Goal: Transaction & Acquisition: Purchase product/service

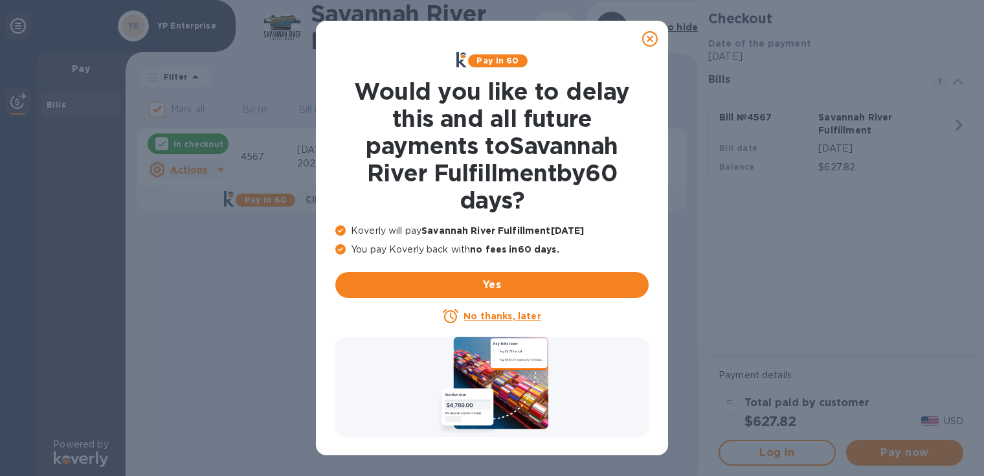
click at [520, 317] on u "No thanks, later" at bounding box center [502, 316] width 77 height 10
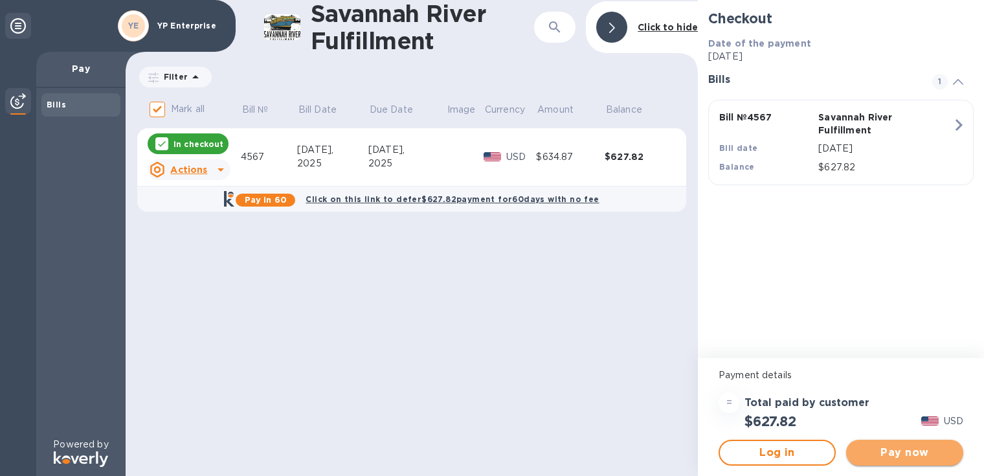
click at [886, 443] on button "Pay now" at bounding box center [904, 453] width 117 height 26
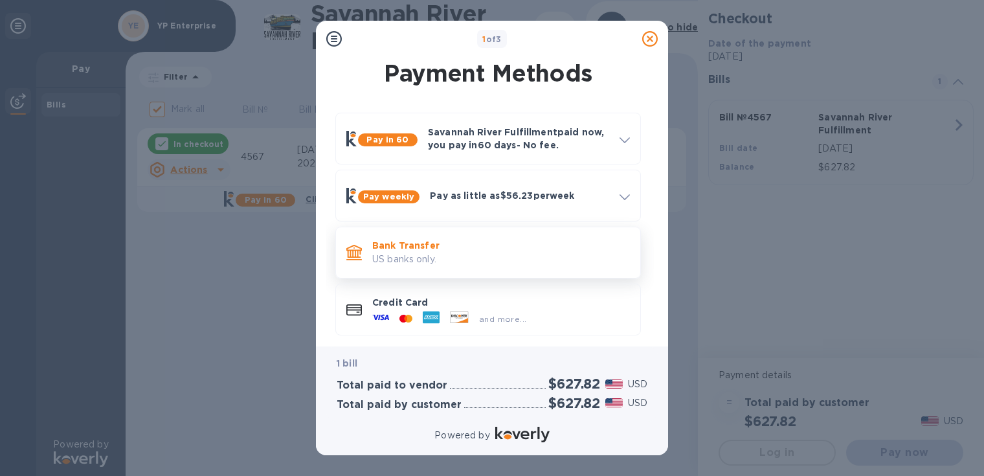
scroll to position [9, 0]
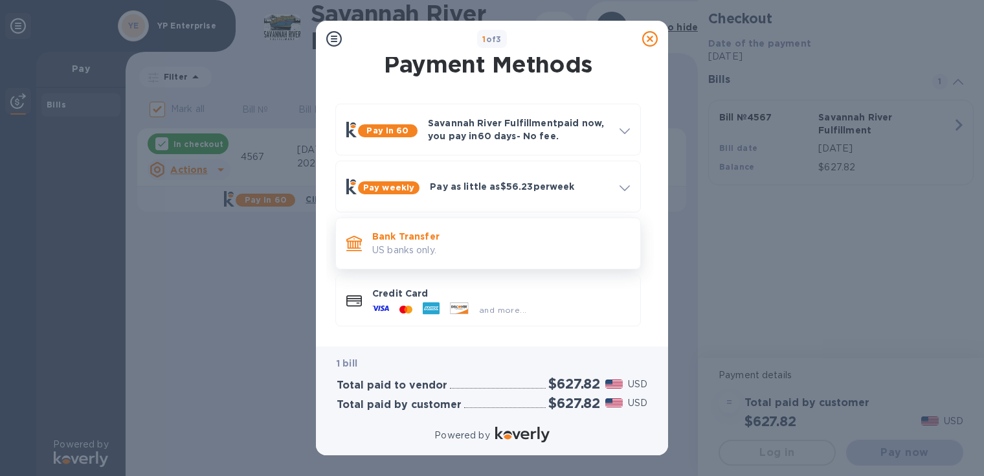
click at [524, 258] on div "Bank Transfer US banks only." at bounding box center [501, 243] width 268 height 37
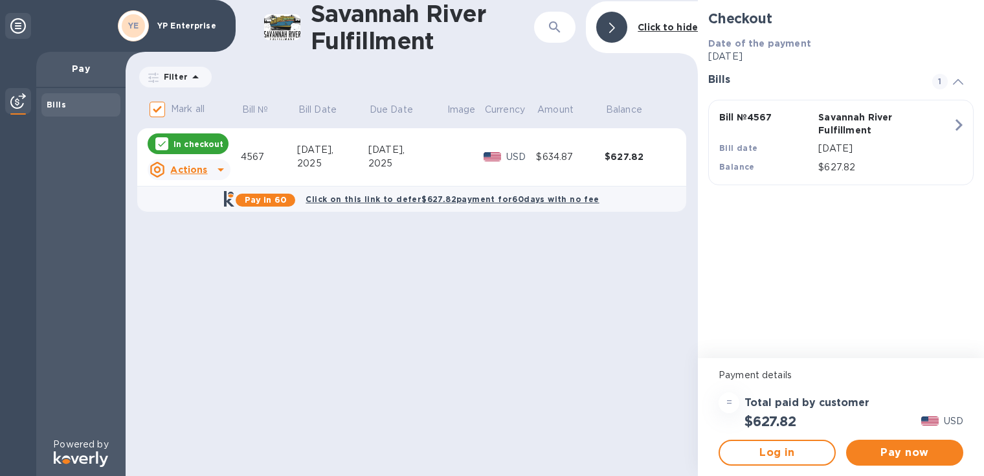
click at [199, 17] on div "YE YP Enterprise" at bounding box center [171, 26] width 113 height 36
click at [187, 28] on p "YP Enterprise" at bounding box center [189, 25] width 65 height 9
click at [134, 21] on b "YE" at bounding box center [133, 26] width 11 height 10
click at [14, 23] on icon at bounding box center [18, 26] width 16 height 16
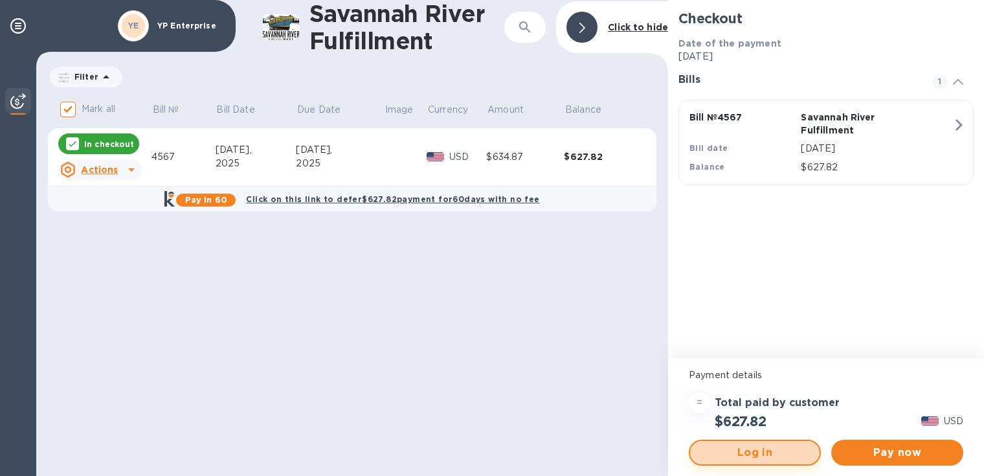
click at [765, 449] on span "Log in" at bounding box center [754, 453] width 109 height 16
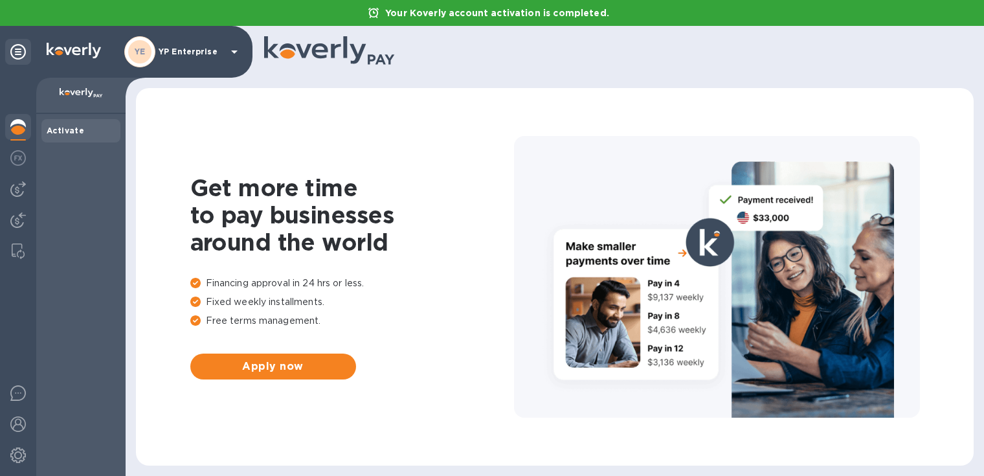
click at [215, 50] on p "YP Enterprise" at bounding box center [191, 51] width 65 height 9
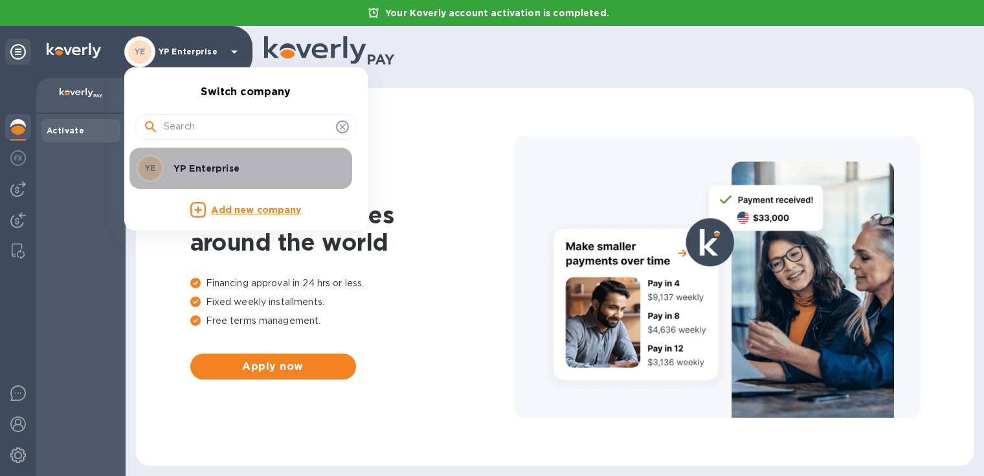
click at [213, 162] on p "YP Enterprise" at bounding box center [254, 168] width 163 height 13
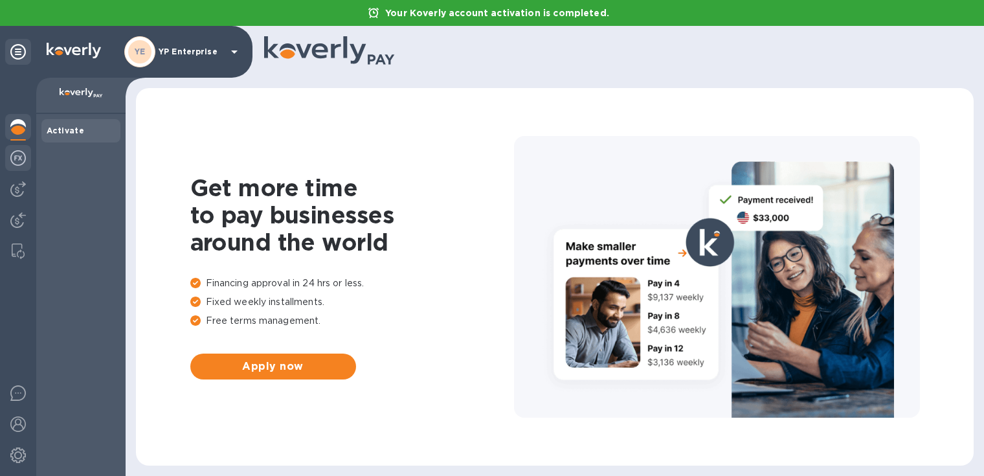
click at [13, 152] on img at bounding box center [18, 158] width 16 height 16
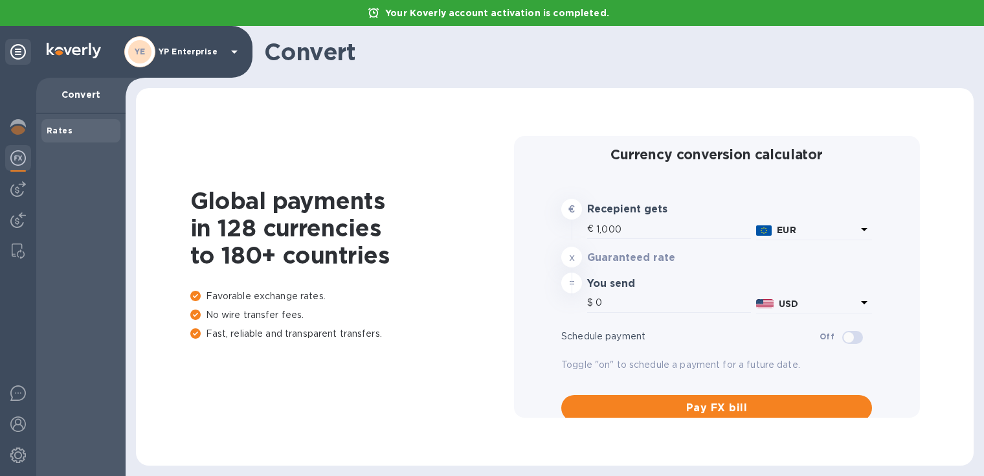
type input "1,171.54"
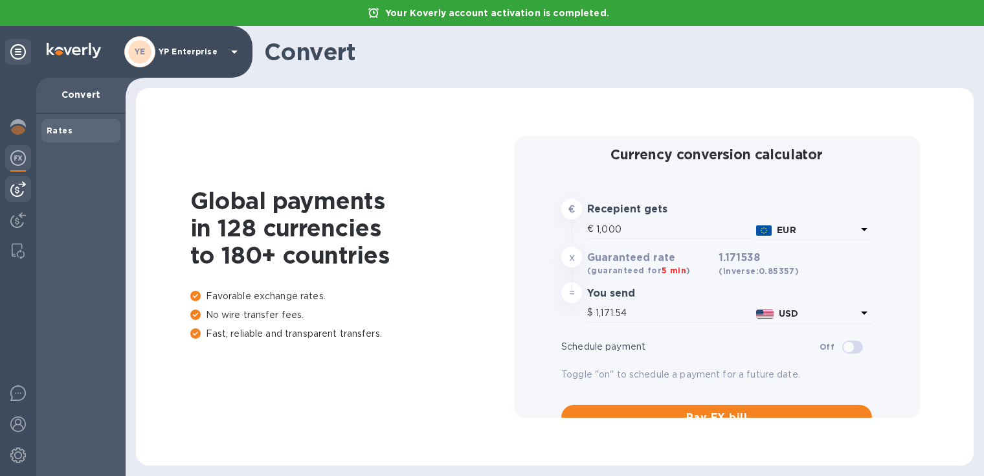
click at [20, 188] on img at bounding box center [18, 189] width 16 height 16
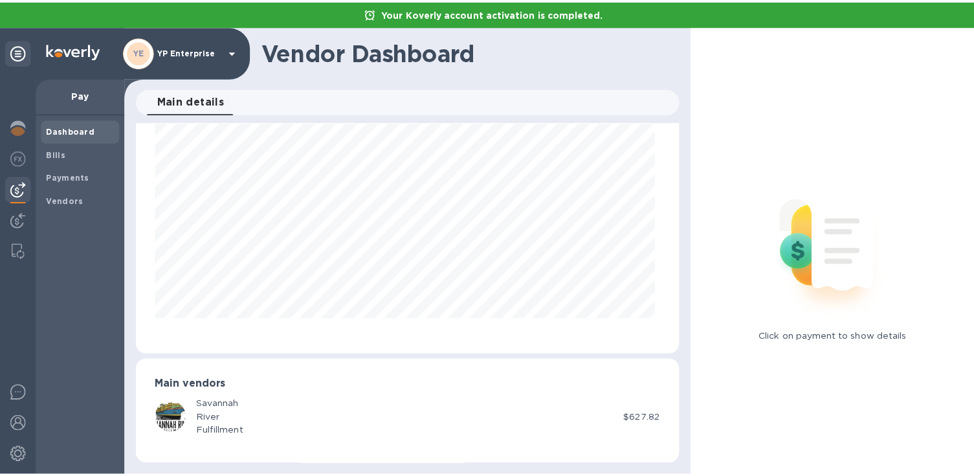
scroll to position [49, 0]
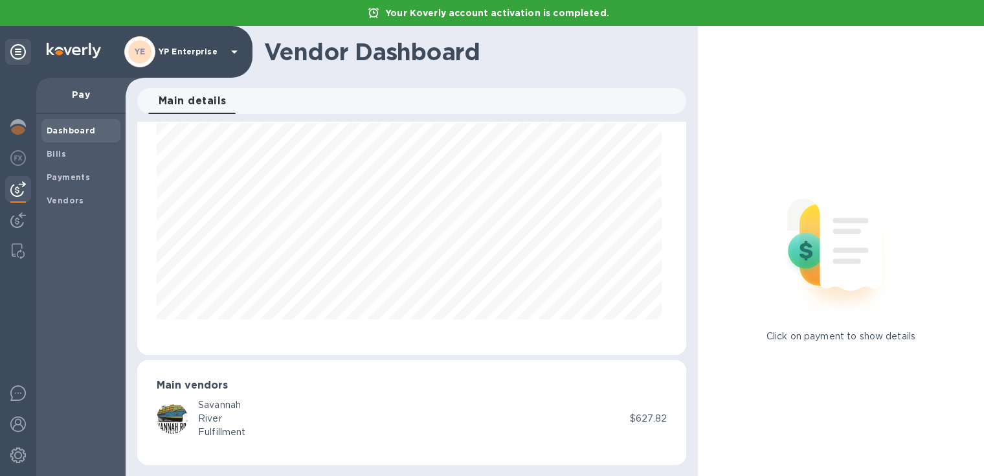
click at [225, 410] on div "Savannah" at bounding box center [221, 405] width 47 height 14
click at [638, 413] on p "$627.82" at bounding box center [648, 419] width 37 height 14
click at [78, 159] on span "Bills" at bounding box center [81, 154] width 69 height 13
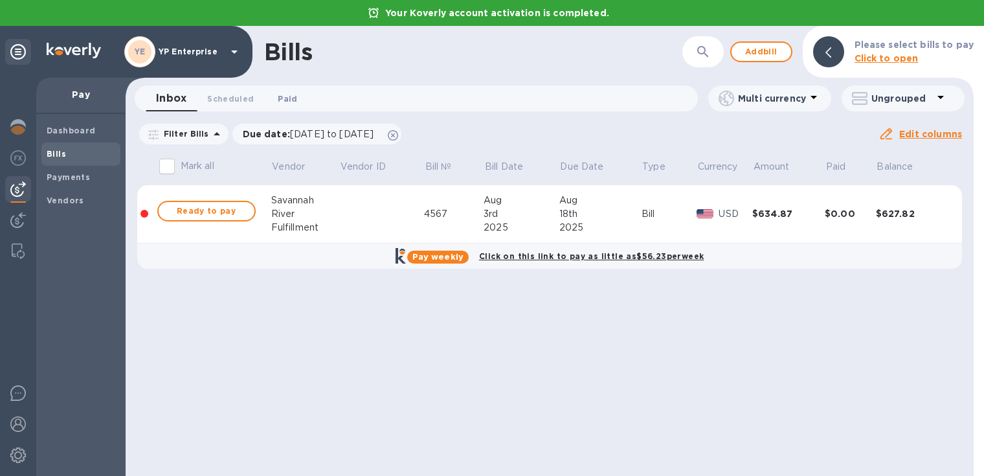
click at [284, 96] on span "Paid 0" at bounding box center [287, 99] width 19 height 14
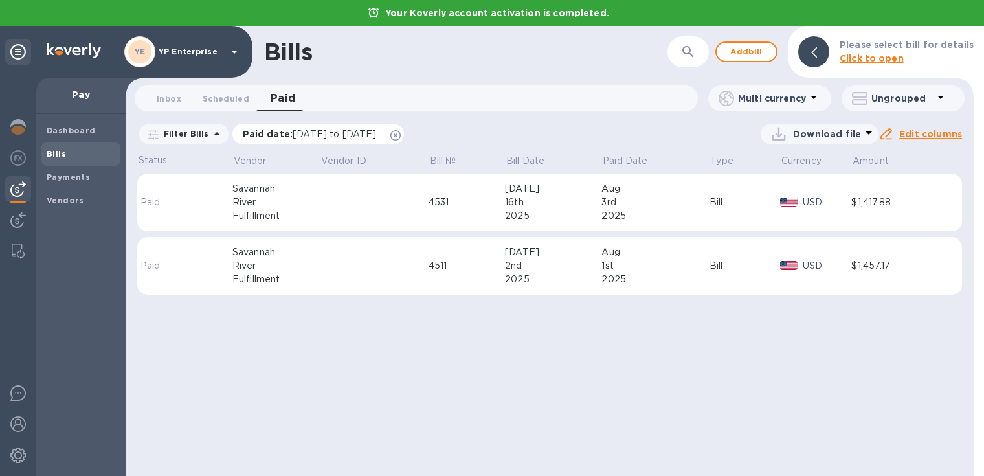
click at [306, 134] on span "07/18/2025 to 08/18/2025" at bounding box center [335, 134] width 84 height 10
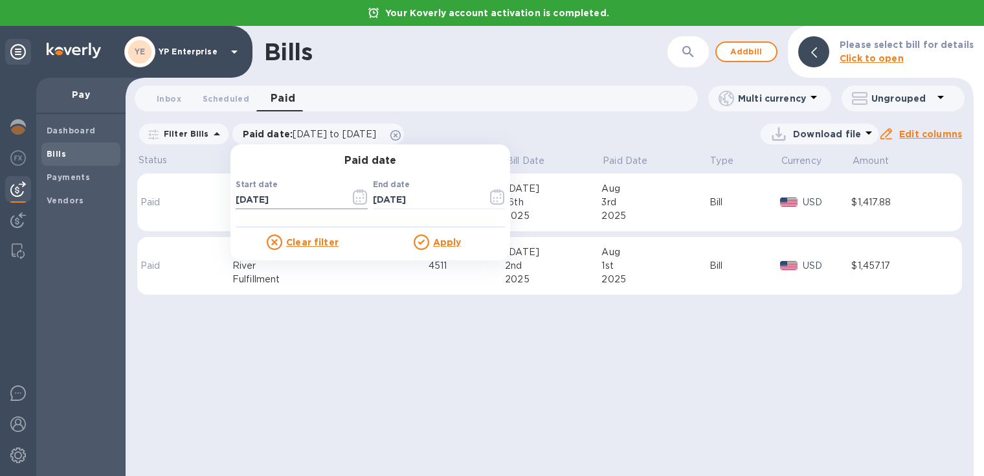
click at [353, 200] on icon "button" at bounding box center [360, 197] width 15 height 16
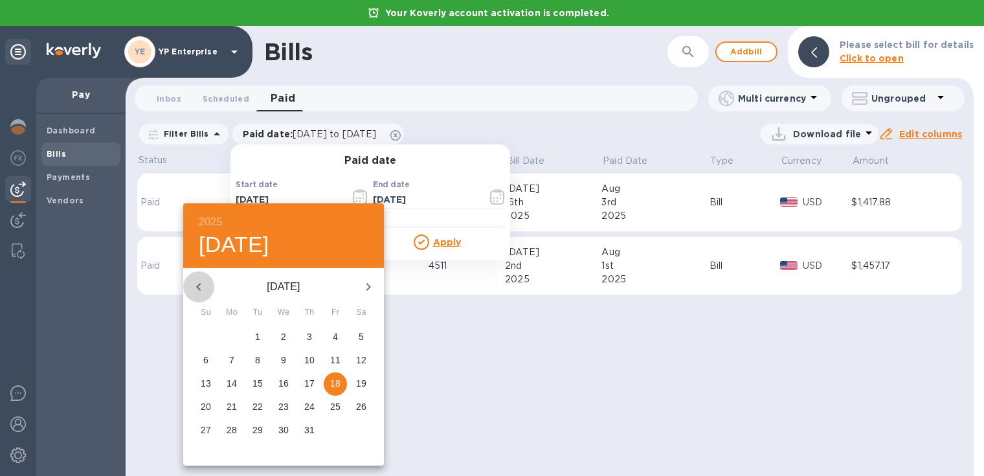
click at [199, 286] on icon "button" at bounding box center [199, 287] width 16 height 16
click at [202, 286] on icon "button" at bounding box center [199, 287] width 16 height 16
click at [311, 335] on p "1" at bounding box center [309, 336] width 5 height 13
type input "05/01/2025"
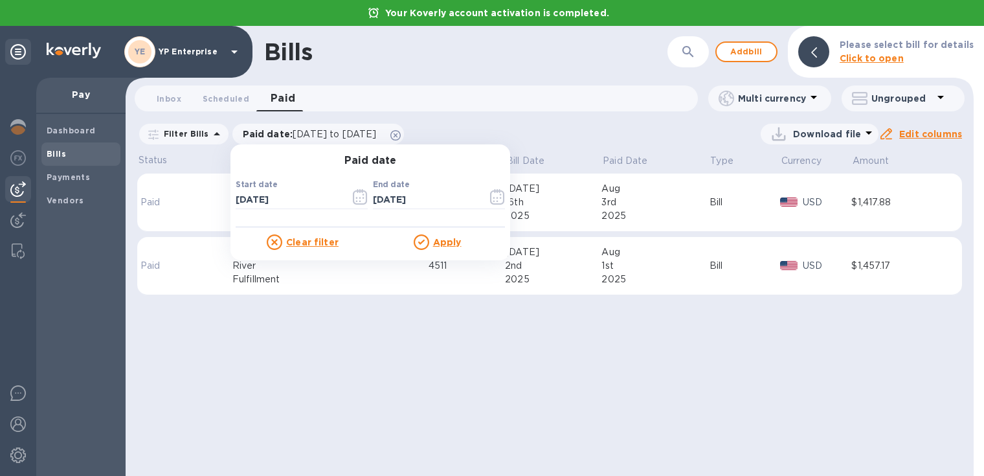
click at [433, 238] on u "Apply" at bounding box center [447, 242] width 28 height 10
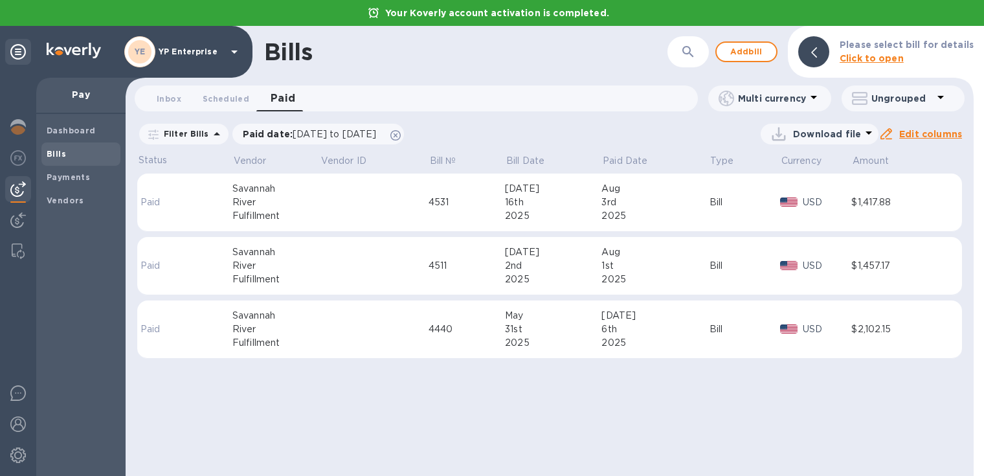
click at [80, 149] on span "Bills" at bounding box center [81, 154] width 69 height 13
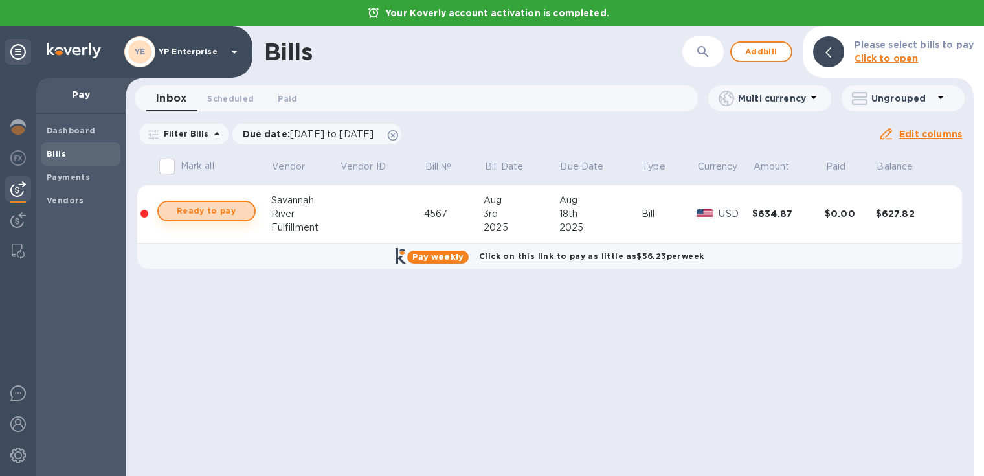
click at [236, 214] on span "Ready to pay" at bounding box center [206, 211] width 75 height 16
checkbox input "true"
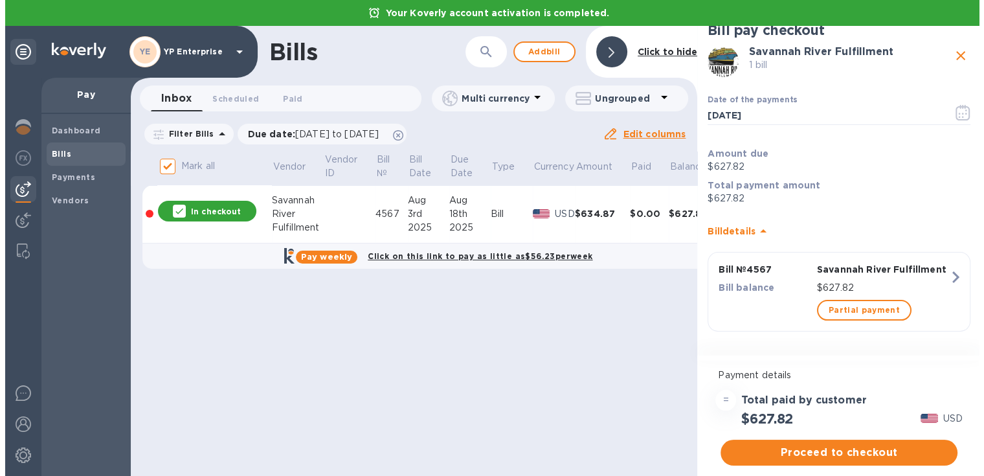
scroll to position [13, 0]
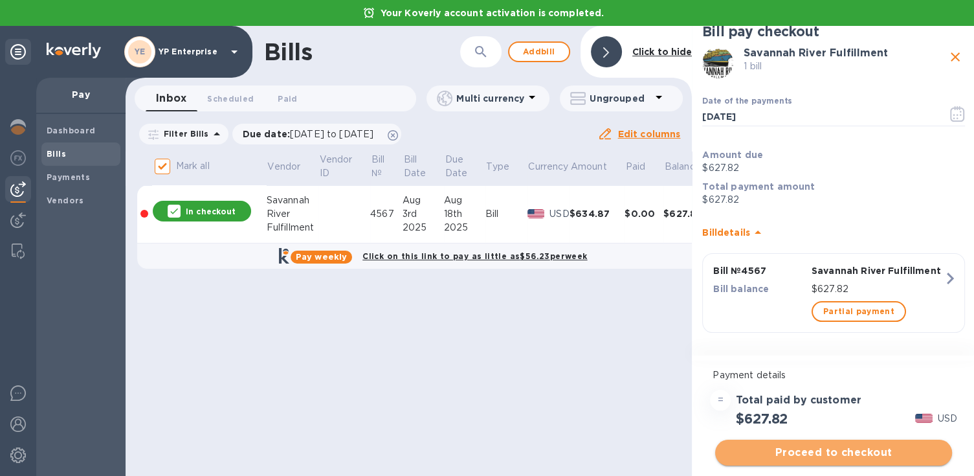
click at [881, 454] on span "Proceed to checkout" at bounding box center [834, 453] width 216 height 16
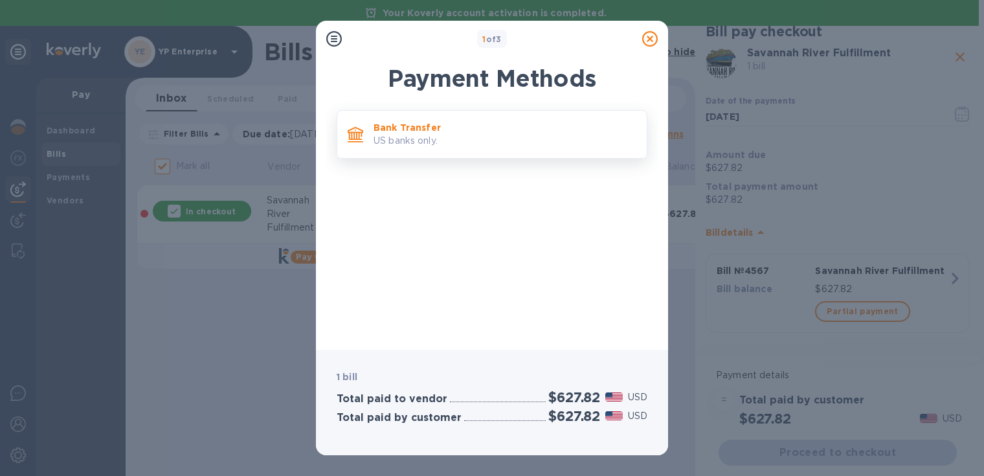
click at [492, 129] on p "Bank Transfer" at bounding box center [505, 127] width 263 height 13
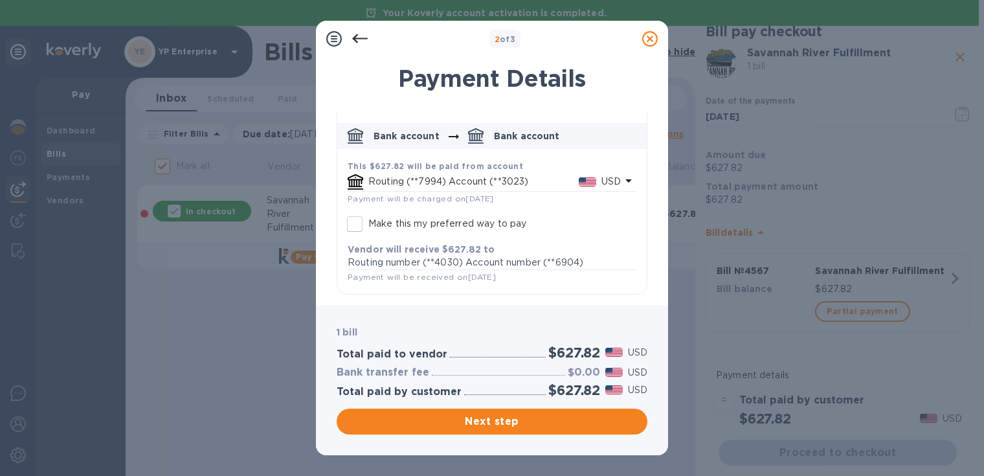
scroll to position [52, 0]
click at [365, 217] on input "Make this my preferred way to pay" at bounding box center [354, 224] width 27 height 27
checkbox input "true"
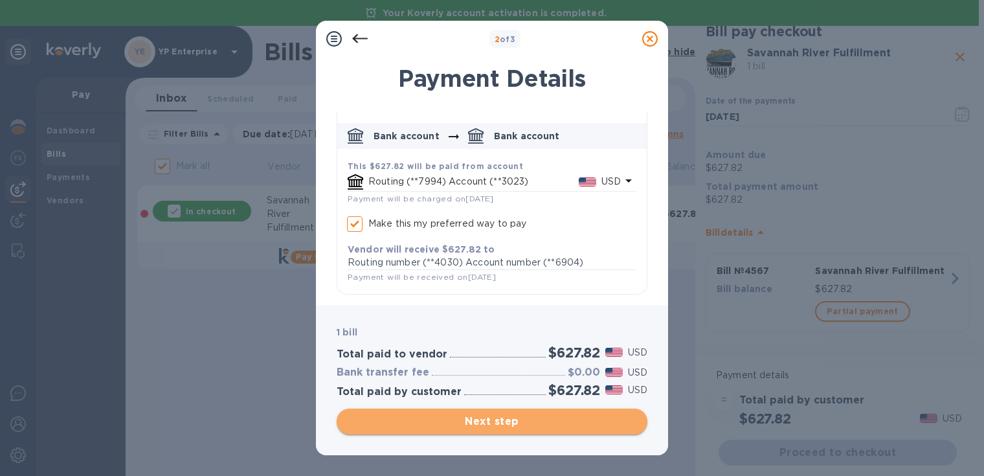
click at [512, 419] on span "Next step" at bounding box center [492, 422] width 290 height 16
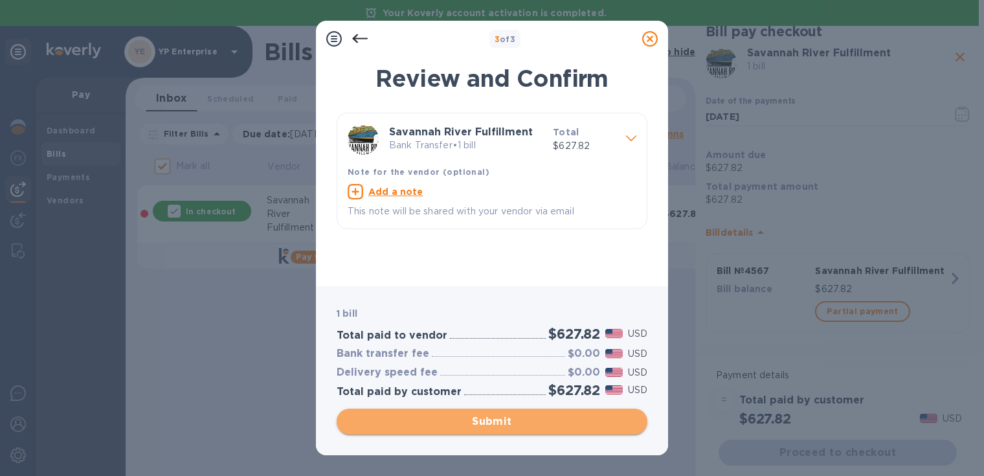
click at [535, 427] on span "Submit" at bounding box center [492, 422] width 290 height 16
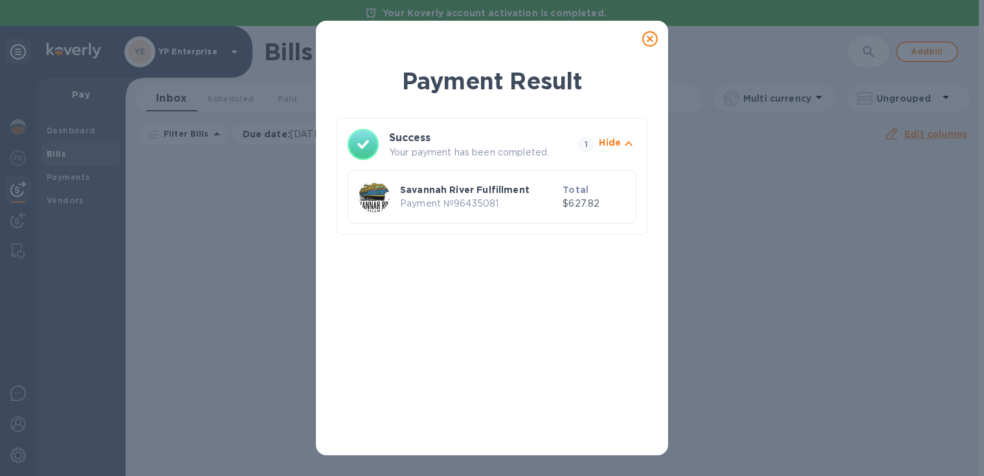
click at [582, 147] on span "1" at bounding box center [586, 145] width 16 height 16
click at [650, 39] on icon at bounding box center [650, 39] width 16 height 16
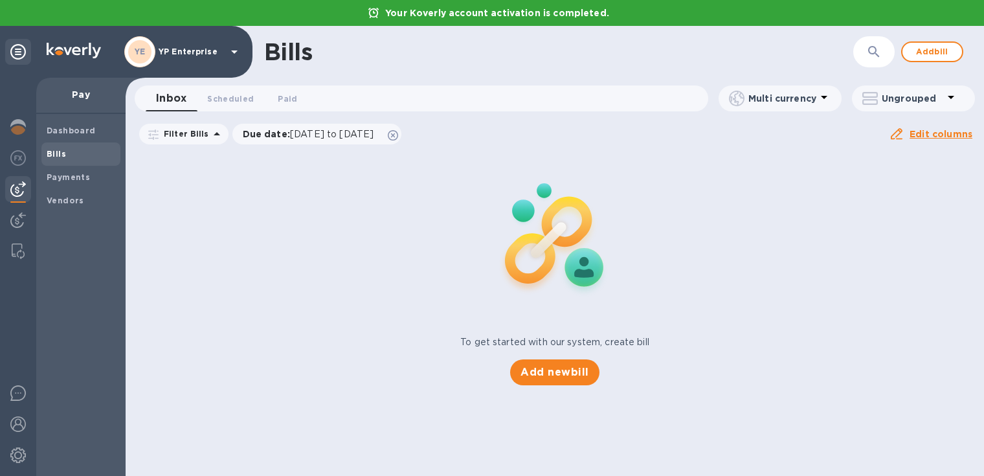
click at [787, 273] on div "To get started with our system, create bill Add new bill" at bounding box center [554, 268] width 869 height 244
click at [73, 177] on b "Payments" at bounding box center [68, 177] width 43 height 10
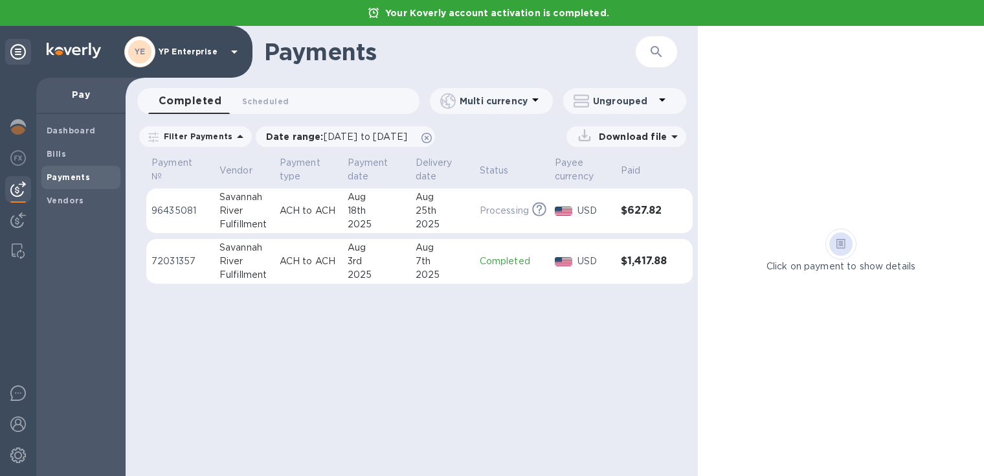
click at [512, 335] on div "Payments ​ Completed 0 Scheduled 0 Multi currency Ungrouped Filter Payments Dat…" at bounding box center [412, 251] width 572 height 450
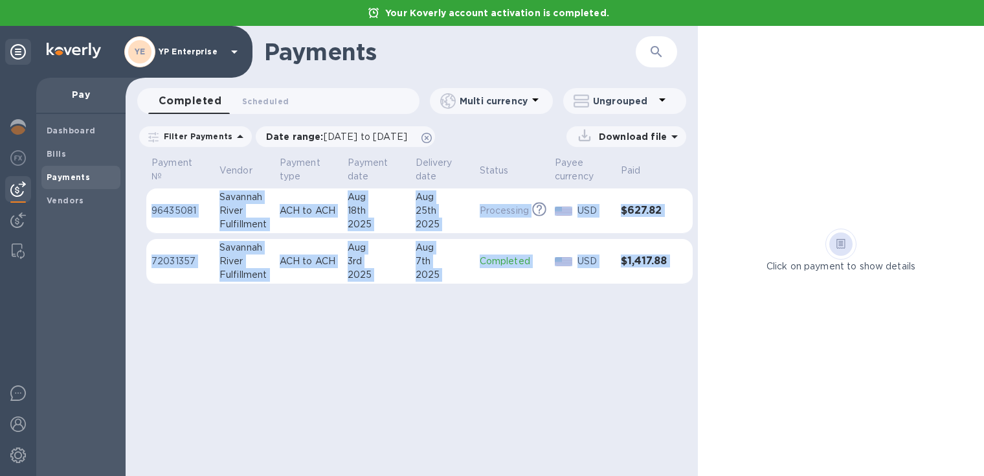
click at [512, 335] on div "Payments ​ Completed 0 Scheduled 0 Multi currency Ungrouped Filter Payments Dat…" at bounding box center [412, 251] width 572 height 450
click at [588, 416] on div "Payments ​ Completed 0 Scheduled 0 Multi currency Ungrouped Filter Payments Dat…" at bounding box center [412, 251] width 572 height 450
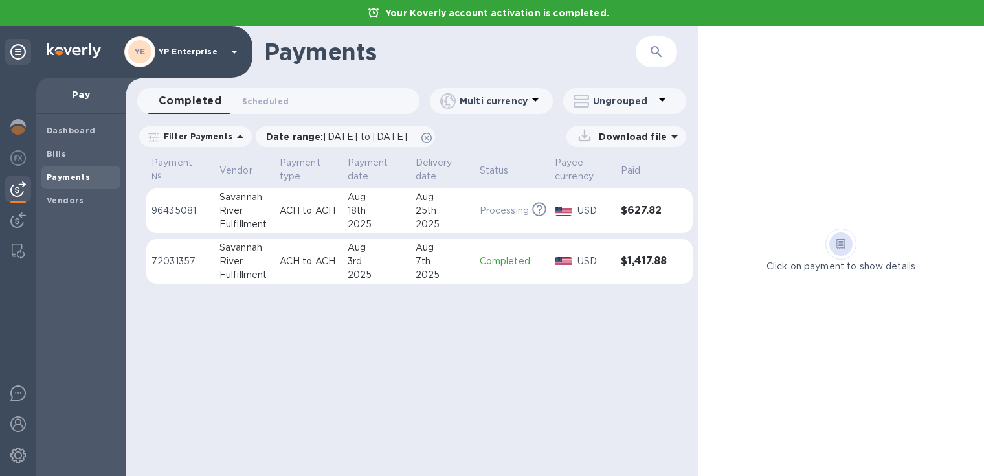
click at [822, 326] on div "Click on payment to show details" at bounding box center [841, 251] width 286 height 450
